Goal: Navigation & Orientation: Find specific page/section

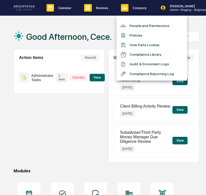
click at [129, 74] on div at bounding box center [124, 74] width 9 height 6
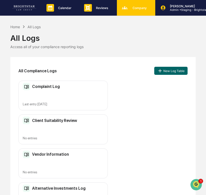
click at [133, 13] on div "Company People, Data, Settings" at bounding box center [136, 8] width 38 height 16
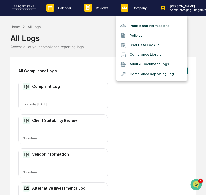
click at [145, 56] on li "Compliance Library" at bounding box center [151, 55] width 71 height 10
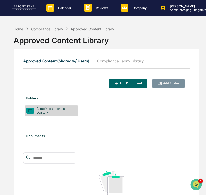
click at [119, 63] on button "Compliance Team Library" at bounding box center [120, 61] width 55 height 12
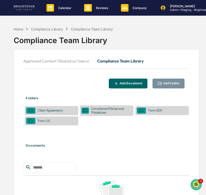
click at [98, 111] on div "Compliance Policies and Procedures" at bounding box center [110, 111] width 43 height 8
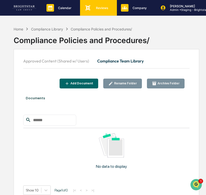
click at [95, 7] on p "Reviews" at bounding box center [101, 8] width 19 height 4
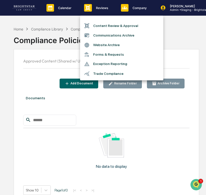
click at [128, 12] on div at bounding box center [103, 97] width 206 height 195
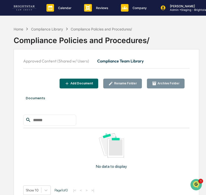
click at [128, 12] on div "Content Review & Approval Communications Archive Website Archive Forms & Reques…" at bounding box center [103, 97] width 206 height 195
click at [128, 12] on div "Company People, Data, Settings" at bounding box center [136, 8] width 38 height 16
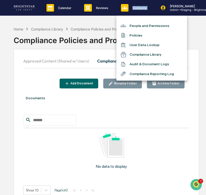
click at [130, 34] on li "Policies" at bounding box center [151, 36] width 71 height 10
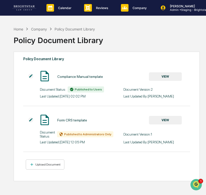
click at [158, 79] on button "VIEW" at bounding box center [165, 76] width 33 height 9
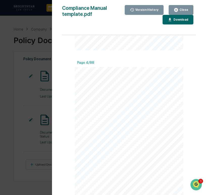
scroll to position [609, 0]
click at [100, 125] on link at bounding box center [118, 125] width 57 height 3
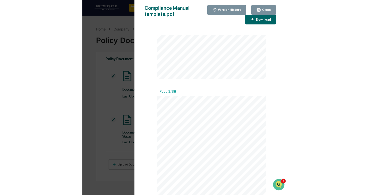
scroll to position [308, 0]
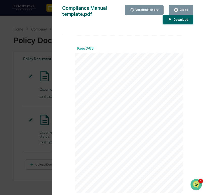
click at [22, 108] on div "Version History [DATE] 06:02 PM [PERSON_NAME] [DATE] 06:12 PM [PERSON_NAME] Com…" at bounding box center [103, 97] width 206 height 195
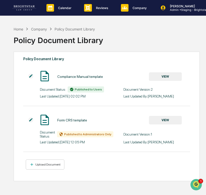
click at [22, 108] on div "Version History [DATE] 06:02 PM [PERSON_NAME] [DATE] 06:12 PM [PERSON_NAME] Com…" at bounding box center [103, 97] width 206 height 195
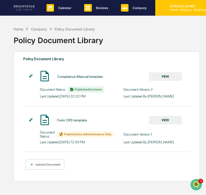
click at [166, 9] on p "Admin • Staging - Brightstar Law Group" at bounding box center [189, 10] width 47 height 4
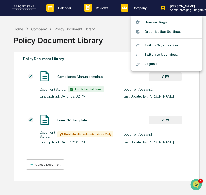
click at [103, 33] on div at bounding box center [103, 97] width 206 height 195
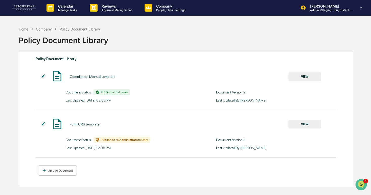
click at [29, 8] on img at bounding box center [24, 7] width 24 height 5
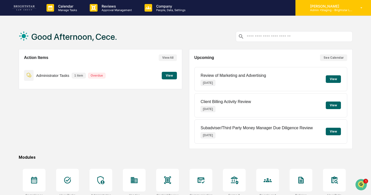
click at [206, 12] on div "[PERSON_NAME] Admin • Staging - Brightstar Law Group" at bounding box center [332, 8] width 75 height 16
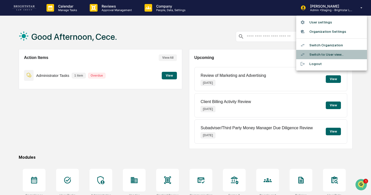
click at [206, 53] on li "Switch to User view..." at bounding box center [331, 54] width 71 height 9
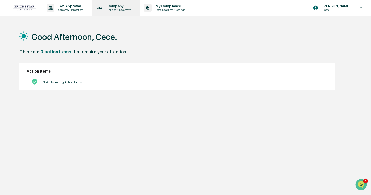
click at [131, 4] on p "Company" at bounding box center [118, 6] width 30 height 4
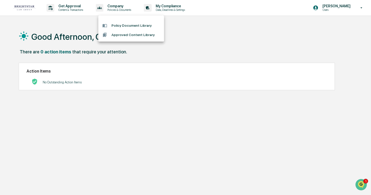
click at [135, 25] on li "Policy Document Library" at bounding box center [131, 25] width 66 height 9
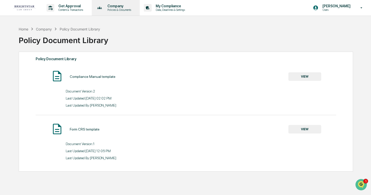
click at [129, 9] on p "Policies & Documents" at bounding box center [118, 10] width 30 height 4
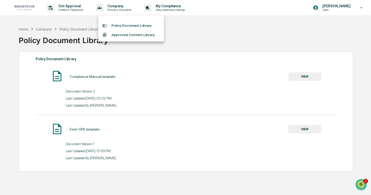
click at [141, 35] on li "Approved Content Library" at bounding box center [131, 34] width 66 height 9
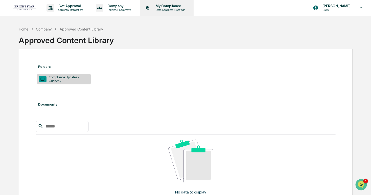
click at [187, 11] on p "Data, Deadlines & Settings" at bounding box center [169, 10] width 36 height 4
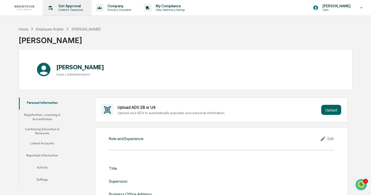
click at [83, 9] on p "Content & Transactions" at bounding box center [69, 10] width 31 height 4
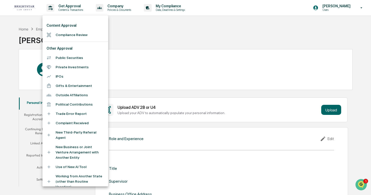
click at [20, 8] on div at bounding box center [185, 97] width 371 height 195
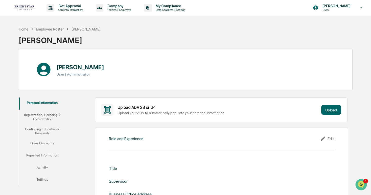
click at [29, 8] on img at bounding box center [24, 8] width 24 height 6
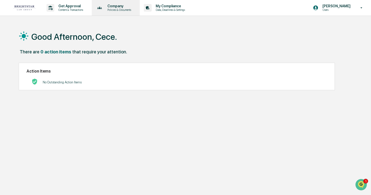
click at [131, 3] on div "Company Policies & Documents" at bounding box center [115, 8] width 43 height 16
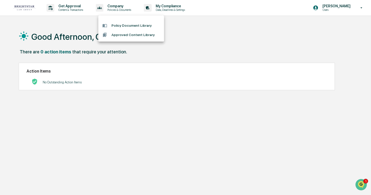
click at [129, 25] on li "Policy Document Library" at bounding box center [131, 25] width 66 height 9
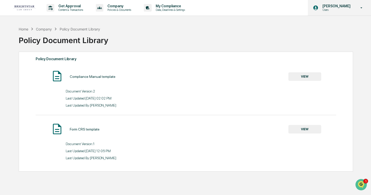
click at [206, 4] on p "[PERSON_NAME]" at bounding box center [335, 6] width 35 height 4
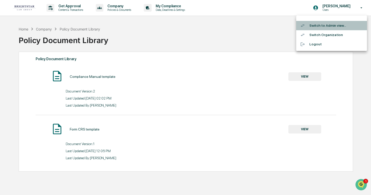
click at [206, 26] on li "Switch to Admin view..." at bounding box center [331, 25] width 71 height 9
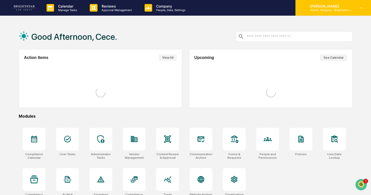
click at [206, 13] on div "[PERSON_NAME] Admin • Staging - Brightstar Law Group" at bounding box center [332, 8] width 75 height 16
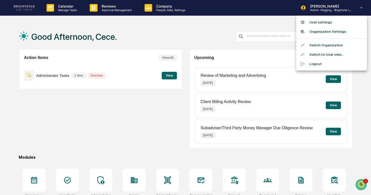
click at [206, 47] on li "Switch Organization" at bounding box center [331, 45] width 71 height 9
